Goal: Navigation & Orientation: Understand site structure

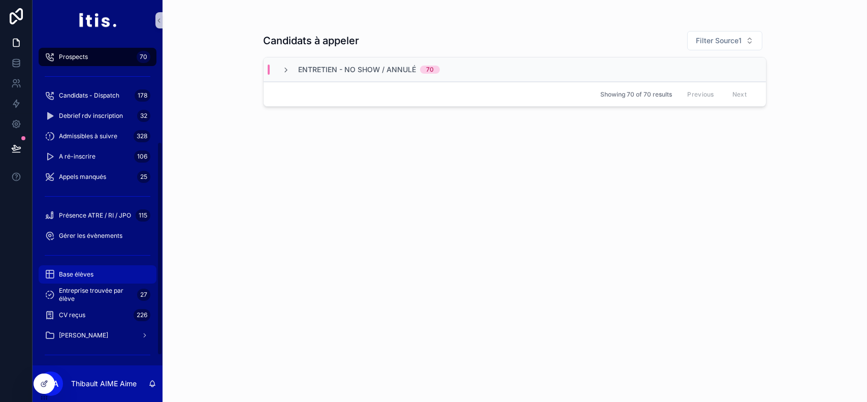
scroll to position [154, 0]
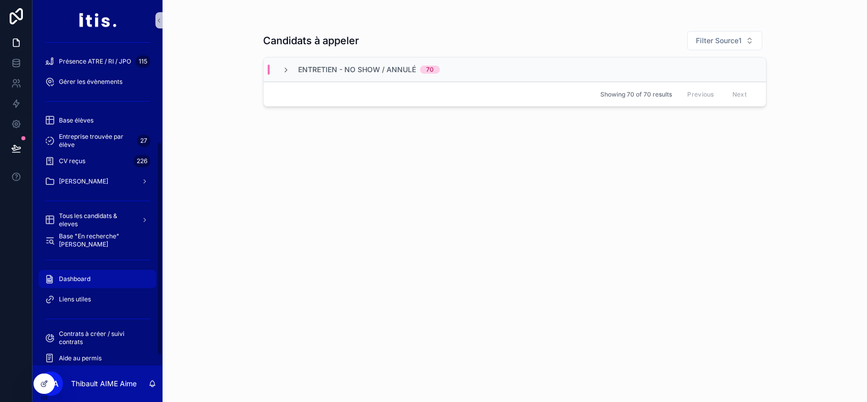
click at [79, 277] on span "Dashboard" at bounding box center [74, 279] width 31 height 8
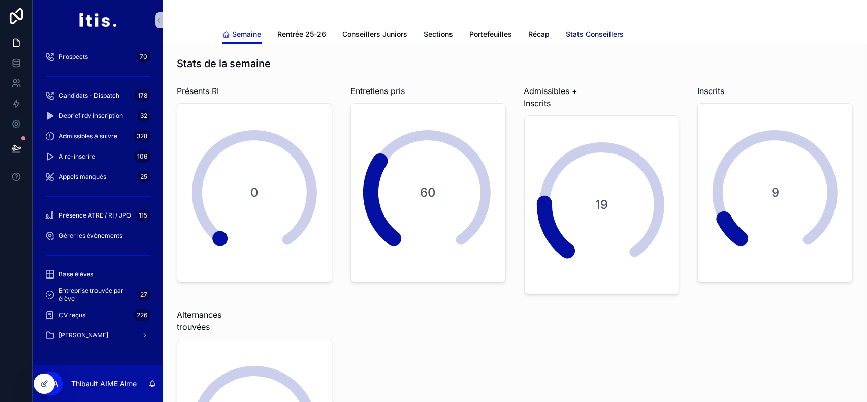
click at [607, 34] on span "Stats Conseillers" at bounding box center [595, 34] width 58 height 10
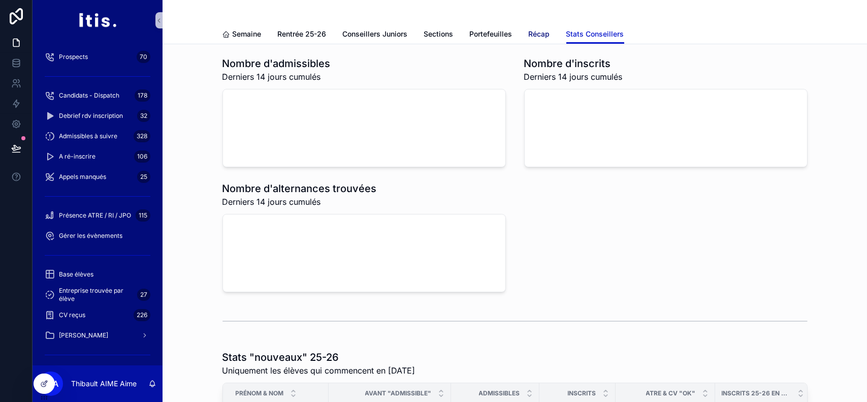
click at [529, 25] on link "Récap" at bounding box center [539, 35] width 21 height 20
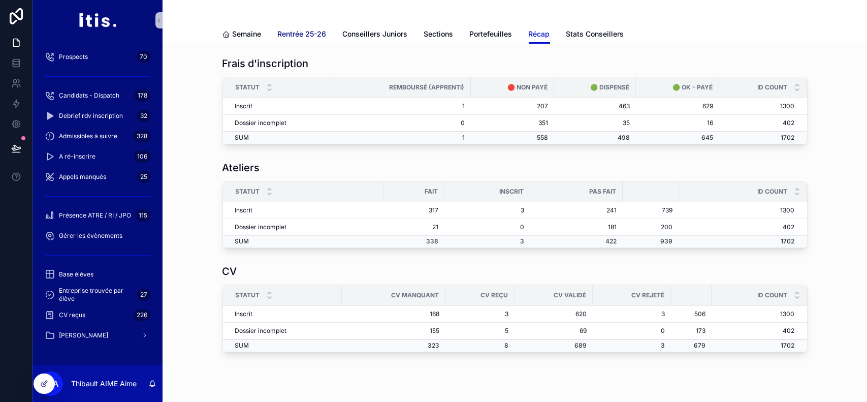
click at [311, 37] on span "Rentrée 25-26" at bounding box center [302, 34] width 49 height 10
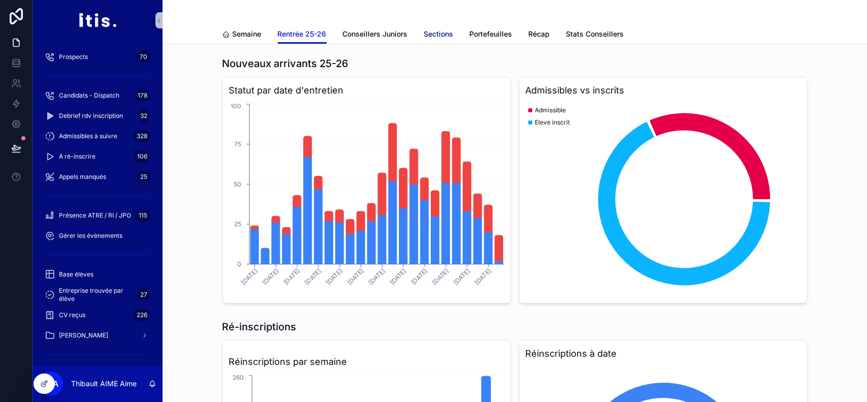
click at [435, 34] on span "Sections" at bounding box center [438, 34] width 29 height 10
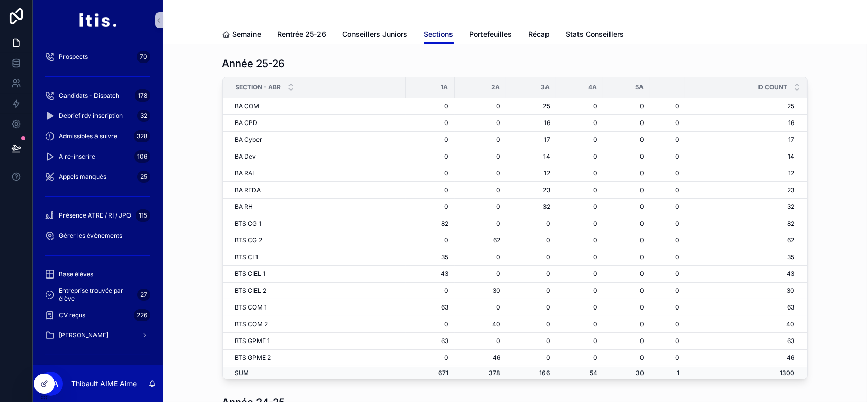
scroll to position [12, 0]
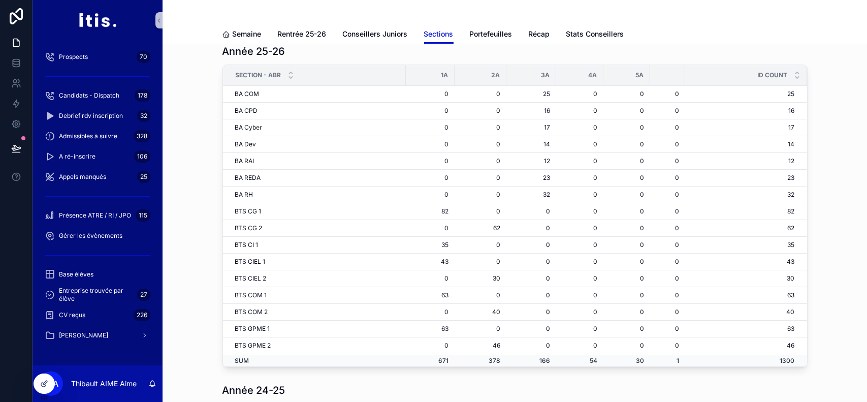
click at [838, 151] on div "Année 25-26 Section - abr 1A 2A 3A 4A 5A id COUNT BA COM 0 0 25 0 0 0 25 BA CPD…" at bounding box center [515, 205] width 688 height 331
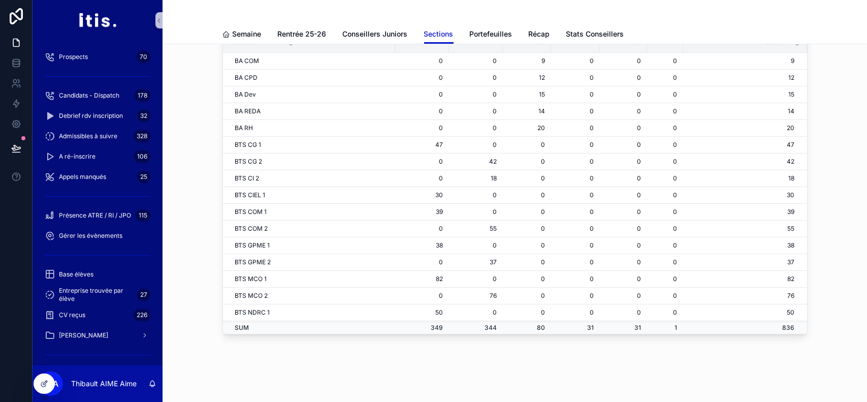
scroll to position [384, 0]
click at [476, 37] on span "Portefeuilles" at bounding box center [491, 34] width 43 height 10
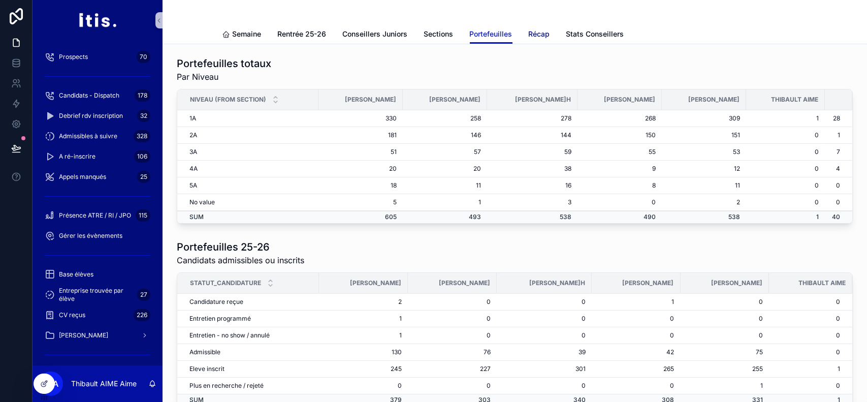
click at [530, 37] on span "Récap" at bounding box center [539, 34] width 21 height 10
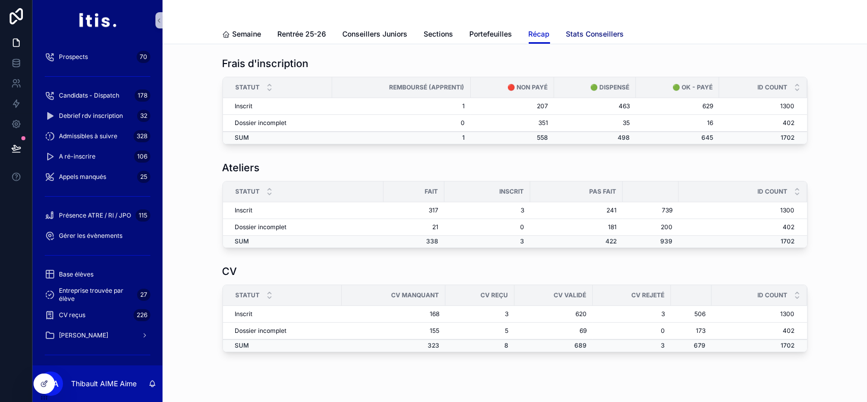
click at [566, 34] on span "Stats Conseillers" at bounding box center [595, 34] width 58 height 10
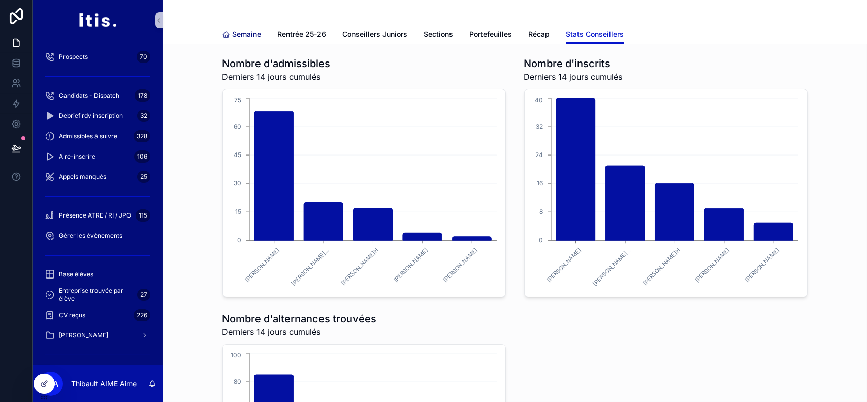
click at [234, 40] on link "Semaine" at bounding box center [242, 35] width 39 height 20
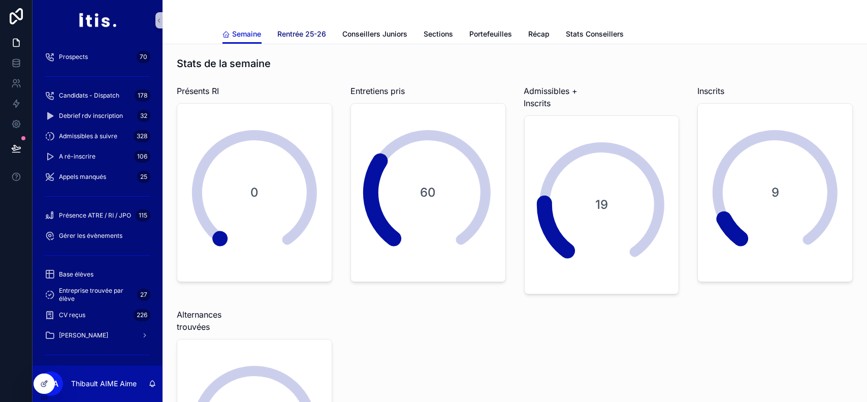
click at [312, 37] on span "Rentrée 25-26" at bounding box center [302, 34] width 49 height 10
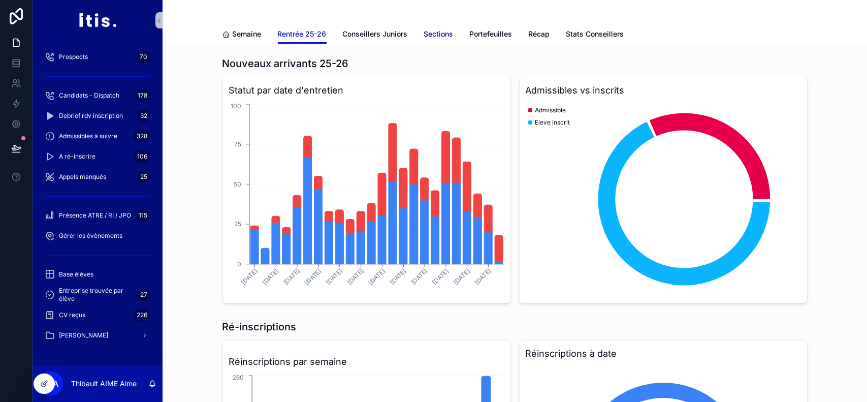
click at [439, 41] on link "Sections" at bounding box center [438, 35] width 29 height 20
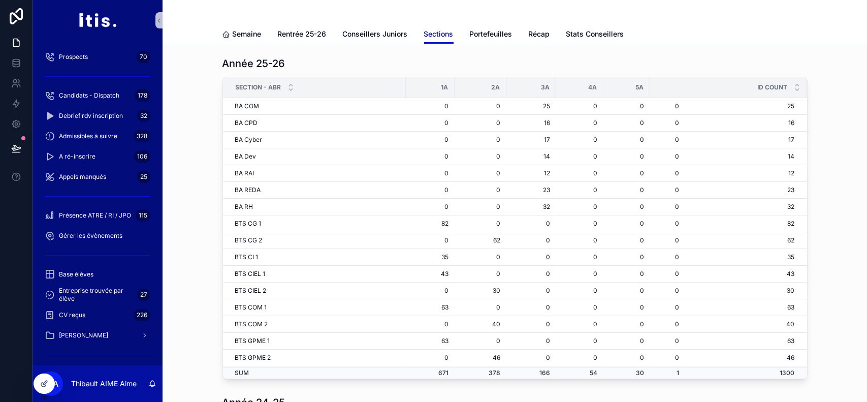
scroll to position [401, 0]
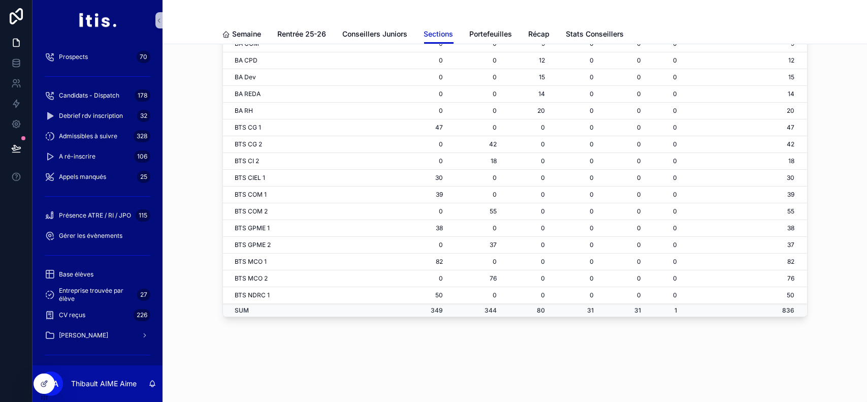
click at [834, 241] on div "Année 24-25 Section - abr 1A 2A 3A 4A 5A id COUNT BA COM 0 0 9 0 0 0 9 BA CPD 0…" at bounding box center [515, 155] width 688 height 331
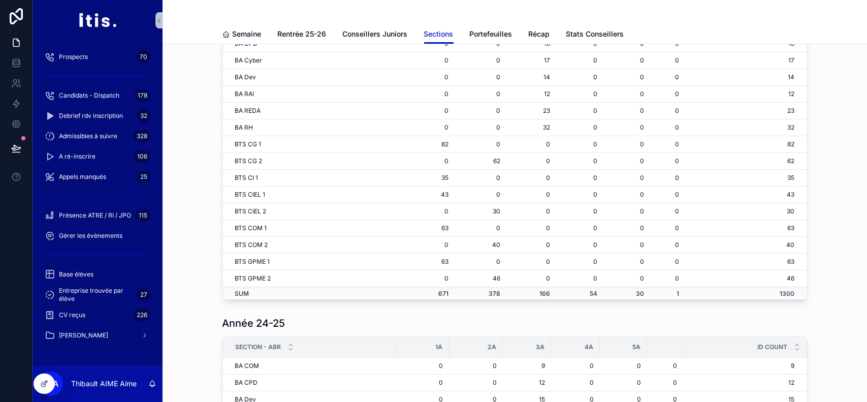
scroll to position [0, 0]
